Goal: Task Accomplishment & Management: Use online tool/utility

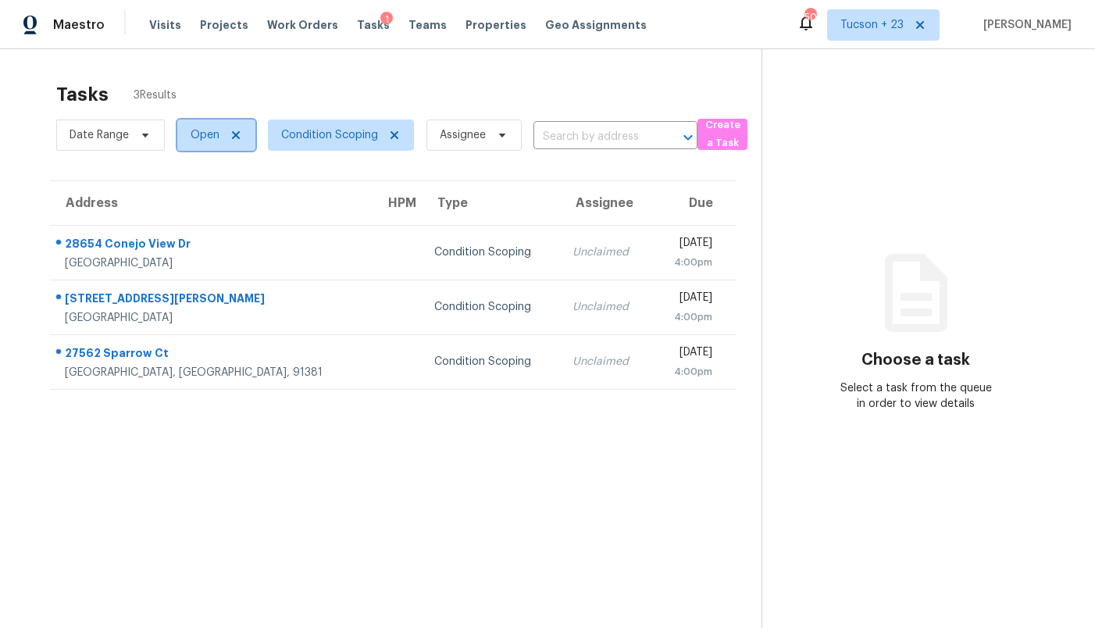
click at [203, 132] on span "Open" at bounding box center [205, 135] width 29 height 16
click at [218, 202] on label "Closed" at bounding box center [214, 202] width 56 height 16
click at [196, 202] on input "Closed" at bounding box center [191, 199] width 10 height 10
checkbox input "true"
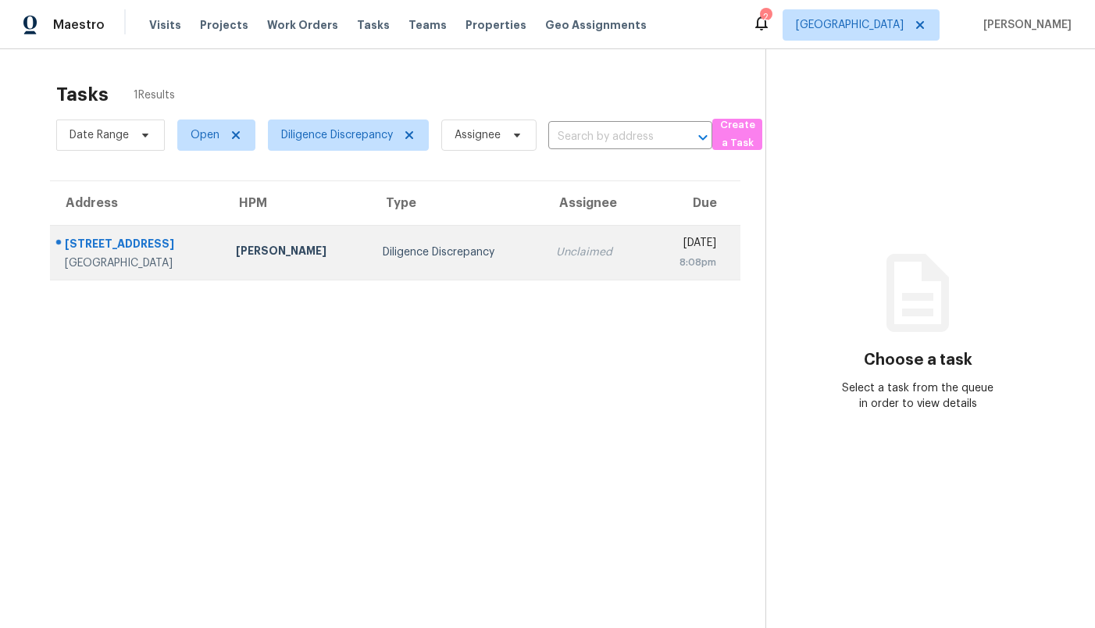
click at [293, 248] on div "[PERSON_NAME]" at bounding box center [297, 253] width 122 height 20
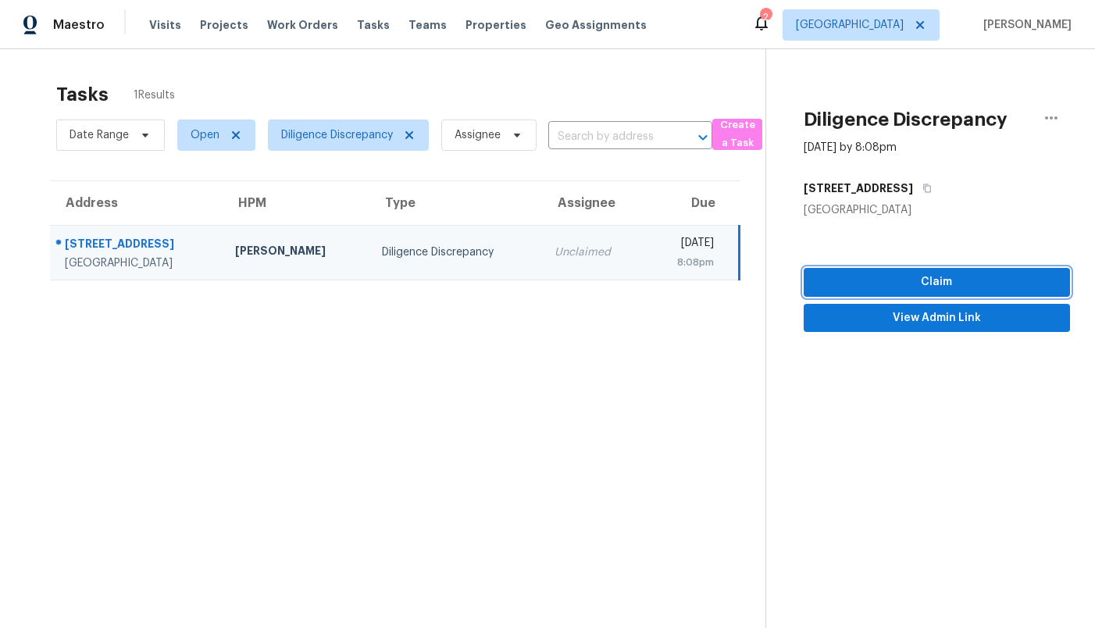
click at [947, 287] on span "Claim" at bounding box center [936, 283] width 241 height 20
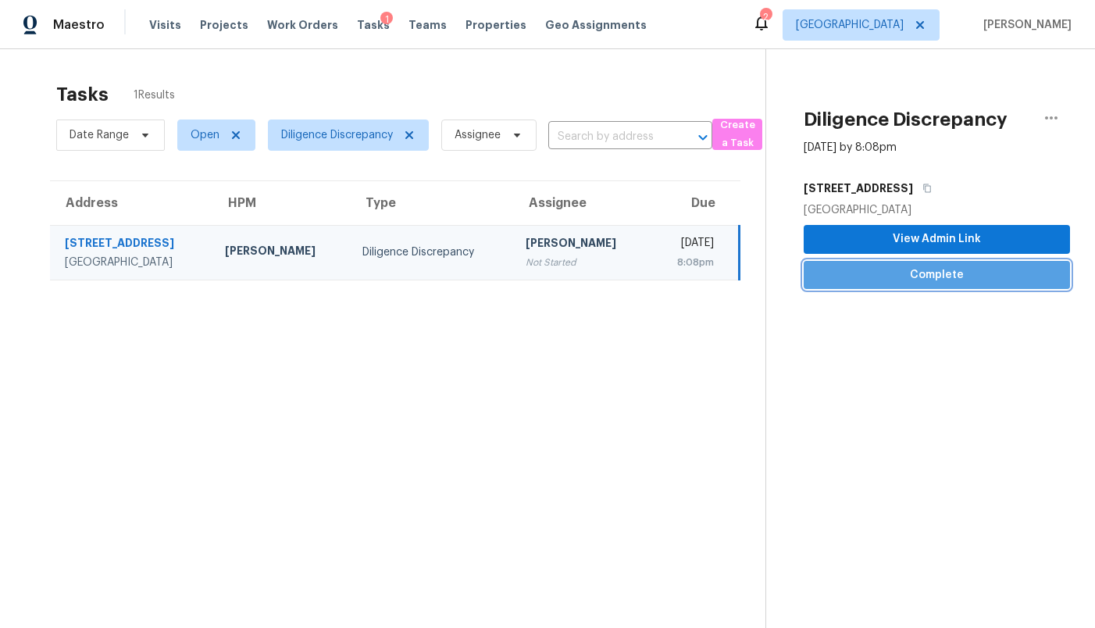
click at [946, 282] on span "Complete" at bounding box center [936, 276] width 241 height 20
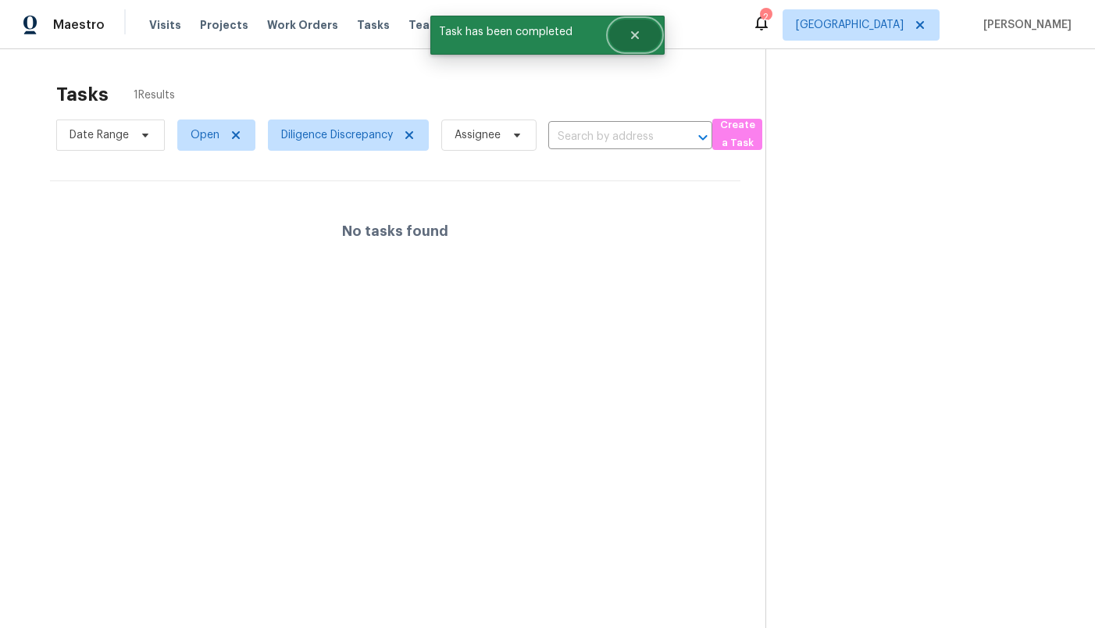
click at [642, 37] on button "Close" at bounding box center [635, 35] width 52 height 31
